Goal: Obtain resource: Download file/media

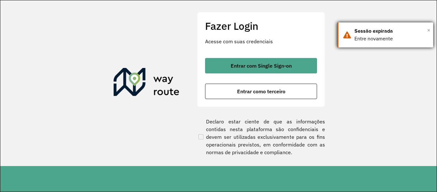
click at [429, 29] on span "×" at bounding box center [428, 30] width 3 height 10
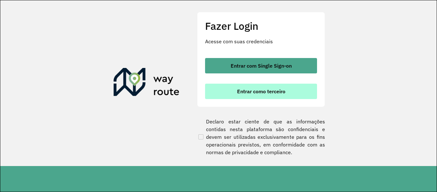
click at [282, 89] on span "Entrar como terceiro" at bounding box center [261, 91] width 48 height 5
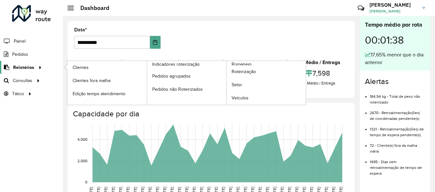
click at [35, 68] on div at bounding box center [39, 67] width 10 height 7
click at [254, 62] on link "Romaneio" at bounding box center [226, 83] width 159 height 44
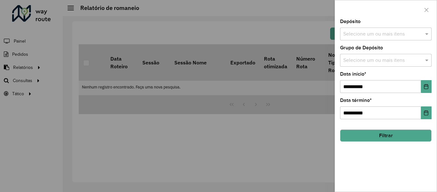
click at [375, 33] on input "text" at bounding box center [383, 34] width 82 height 8
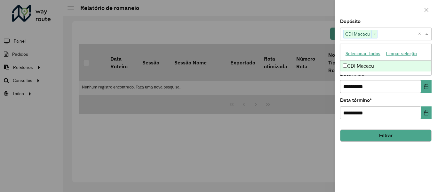
click at [376, 137] on button "Filtrar" at bounding box center [385, 135] width 91 height 12
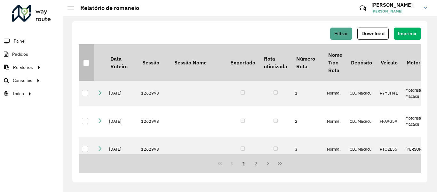
click at [83, 64] on div at bounding box center [86, 63] width 6 height 6
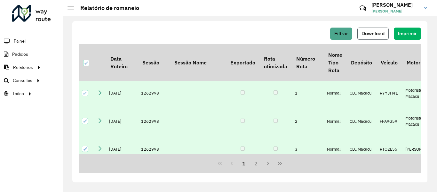
click at [372, 36] on span "Download" at bounding box center [372, 33] width 23 height 5
click at [275, 14] on hb-header "Relatório de romaneio Críticas? Dúvidas? Elogios? Sugestões? Entre em contato c…" at bounding box center [250, 8] width 374 height 16
